Goal: Learn about a topic

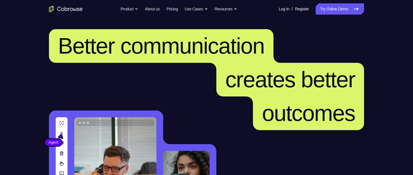
click at [355, 8] on icon at bounding box center [355, 9] width 7 height 7
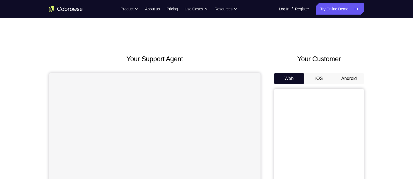
click at [353, 82] on button "Android" at bounding box center [349, 78] width 30 height 11
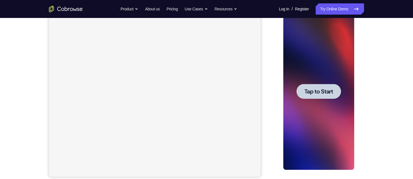
click at [333, 94] on div at bounding box center [318, 91] width 44 height 15
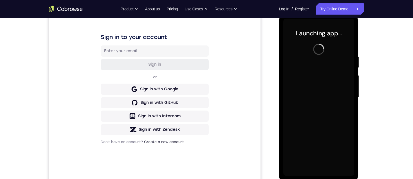
scroll to position [84, 0]
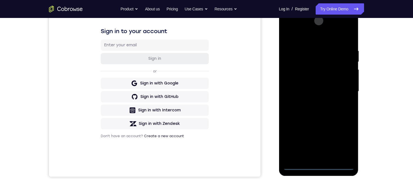
click at [317, 166] on div at bounding box center [318, 91] width 71 height 157
click at [348, 149] on div at bounding box center [318, 91] width 71 height 157
drag, startPoint x: 320, startPoint y: 107, endPoint x: 317, endPoint y: 28, distance: 78.7
click at [317, 28] on div at bounding box center [318, 91] width 71 height 157
click at [329, 128] on div at bounding box center [318, 91] width 71 height 157
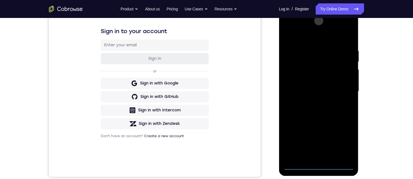
click at [298, 165] on div at bounding box center [318, 91] width 71 height 157
click at [341, 143] on div at bounding box center [318, 91] width 71 height 157
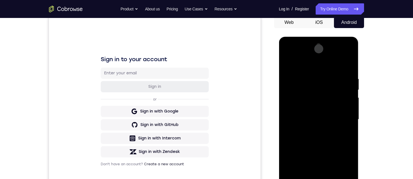
click at [297, 63] on div at bounding box center [318, 119] width 71 height 157
click at [309, 88] on div at bounding box center [318, 119] width 71 height 157
click at [292, 100] on div at bounding box center [318, 119] width 71 height 157
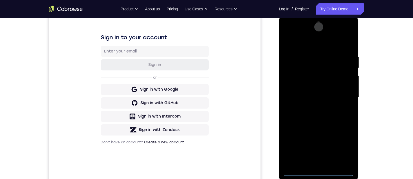
scroll to position [84, 0]
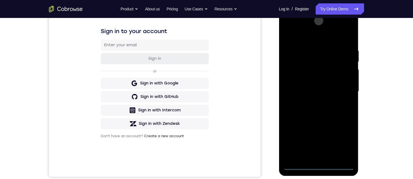
click at [314, 157] on div at bounding box center [318, 91] width 71 height 157
click at [318, 85] on div at bounding box center [318, 91] width 71 height 157
click at [319, 83] on div at bounding box center [318, 91] width 71 height 157
click at [323, 90] on div at bounding box center [318, 91] width 71 height 157
click at [321, 108] on div at bounding box center [318, 91] width 71 height 157
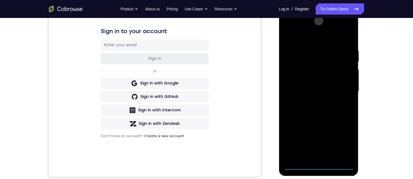
click at [318, 156] on div at bounding box center [318, 91] width 71 height 157
click at [305, 52] on div at bounding box center [318, 91] width 71 height 157
click at [293, 34] on div at bounding box center [318, 91] width 71 height 157
click at [299, 166] on div at bounding box center [318, 91] width 71 height 157
click at [306, 88] on div at bounding box center [318, 91] width 71 height 157
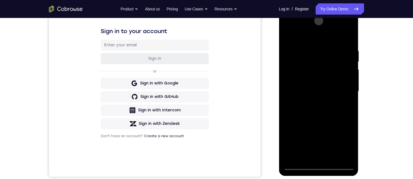
click at [297, 165] on div at bounding box center [318, 91] width 71 height 157
drag, startPoint x: 294, startPoint y: 37, endPoint x: 338, endPoint y: 34, distance: 44.2
click at [339, 35] on div at bounding box center [318, 91] width 71 height 157
click at [300, 166] on div at bounding box center [318, 91] width 71 height 157
click at [300, 164] on div at bounding box center [318, 91] width 71 height 157
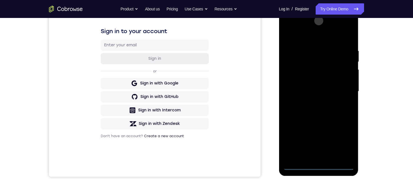
click at [305, 47] on div at bounding box center [318, 91] width 71 height 157
click at [301, 71] on div at bounding box center [318, 91] width 71 height 157
click at [318, 117] on div at bounding box center [318, 91] width 71 height 157
drag, startPoint x: 323, startPoint y: 117, endPoint x: 327, endPoint y: 94, distance: 23.2
click at [327, 94] on div at bounding box center [318, 91] width 71 height 157
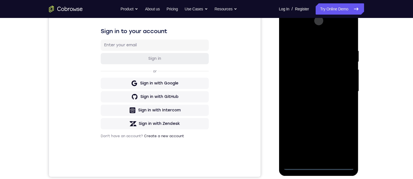
drag, startPoint x: 325, startPoint y: 97, endPoint x: 320, endPoint y: 57, distance: 39.9
click at [319, 62] on div at bounding box center [318, 91] width 71 height 157
click at [318, 85] on div at bounding box center [318, 91] width 71 height 157
drag, startPoint x: 314, startPoint y: 82, endPoint x: 326, endPoint y: -42, distance: 123.9
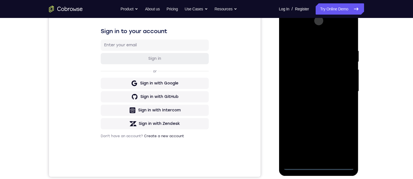
click at [326, 9] on html "Online web based iOS Simulators and Android Emulators. Run iPhone, iPad, Mobile…" at bounding box center [318, 93] width 80 height 169
click at [341, 74] on div at bounding box center [318, 91] width 71 height 157
drag, startPoint x: 317, startPoint y: 117, endPoint x: 311, endPoint y: 10, distance: 107.3
click at [311, 10] on div at bounding box center [318, 92] width 80 height 167
click at [296, 166] on div at bounding box center [318, 91] width 71 height 157
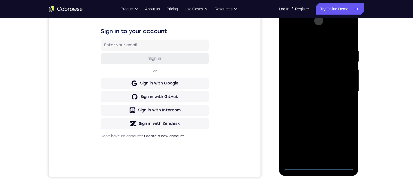
drag, startPoint x: 320, startPoint y: 128, endPoint x: 314, endPoint y: 6, distance: 121.5
click at [314, 9] on html "Online web based iOS Simulators and Android Emulators. Run iPhone, iPad, Mobile…" at bounding box center [318, 93] width 80 height 169
click at [339, 76] on div at bounding box center [318, 91] width 71 height 157
drag, startPoint x: 321, startPoint y: 91, endPoint x: 317, endPoint y: 28, distance: 62.8
click at [317, 29] on div at bounding box center [318, 91] width 71 height 157
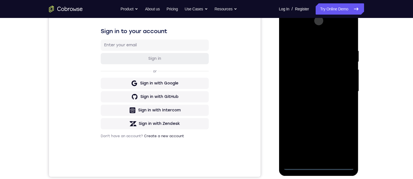
click at [298, 167] on div at bounding box center [318, 91] width 71 height 157
click at [318, 167] on div at bounding box center [318, 91] width 71 height 157
drag, startPoint x: 321, startPoint y: 114, endPoint x: 311, endPoint y: 45, distance: 69.3
click at [311, 45] on div at bounding box center [318, 91] width 71 height 157
click at [291, 67] on div at bounding box center [318, 91] width 71 height 157
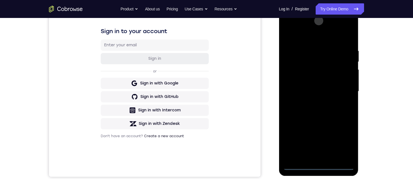
click at [319, 166] on div at bounding box center [318, 91] width 71 height 157
drag, startPoint x: 328, startPoint y: 110, endPoint x: 327, endPoint y: 78, distance: 32.3
click at [327, 79] on div at bounding box center [318, 91] width 71 height 157
click at [296, 87] on div at bounding box center [318, 91] width 71 height 157
click at [323, 98] on div at bounding box center [318, 91] width 71 height 157
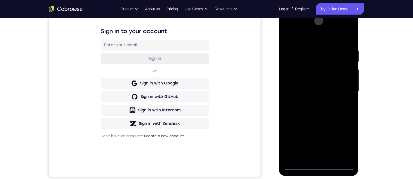
click at [321, 98] on div at bounding box center [318, 91] width 71 height 157
click at [318, 158] on div at bounding box center [318, 91] width 71 height 157
click at [293, 71] on div at bounding box center [318, 91] width 71 height 157
click at [307, 53] on div at bounding box center [318, 91] width 71 height 157
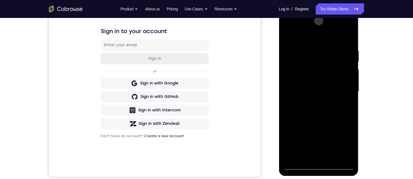
click at [290, 58] on div at bounding box center [318, 91] width 71 height 157
click at [298, 56] on div at bounding box center [318, 91] width 71 height 157
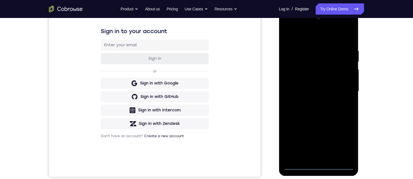
click at [317, 166] on div at bounding box center [318, 91] width 71 height 157
click at [340, 167] on div at bounding box center [318, 91] width 71 height 157
click at [322, 114] on div at bounding box center [318, 91] width 71 height 157
click at [310, 72] on div at bounding box center [318, 91] width 71 height 157
click at [342, 68] on div at bounding box center [318, 91] width 71 height 157
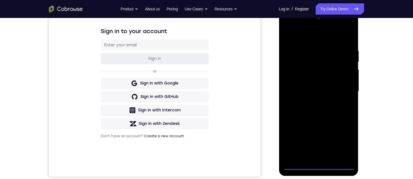
click at [342, 68] on div at bounding box center [318, 91] width 71 height 157
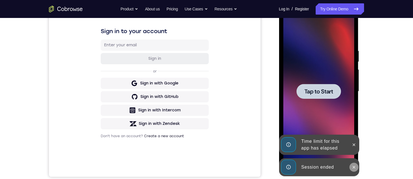
click at [352, 168] on icon at bounding box center [353, 167] width 4 height 4
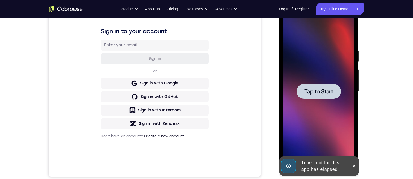
click at [352, 146] on div at bounding box center [318, 91] width 71 height 157
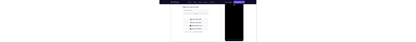
scroll to position [0, 0]
